Goal: Find specific page/section: Find specific page/section

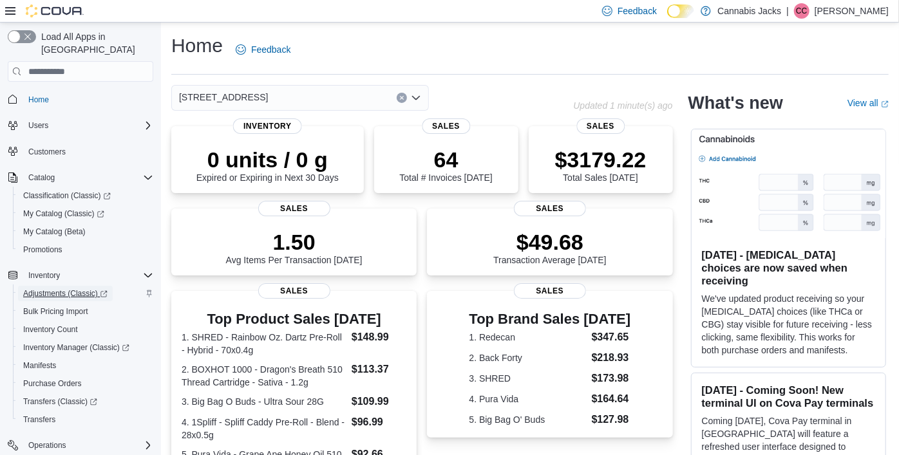
click at [66, 289] on span "Adjustments (Classic)" at bounding box center [65, 294] width 84 height 10
click at [476, 57] on div "Home Feedback" at bounding box center [529, 49] width 717 height 33
